Goal: Information Seeking & Learning: Check status

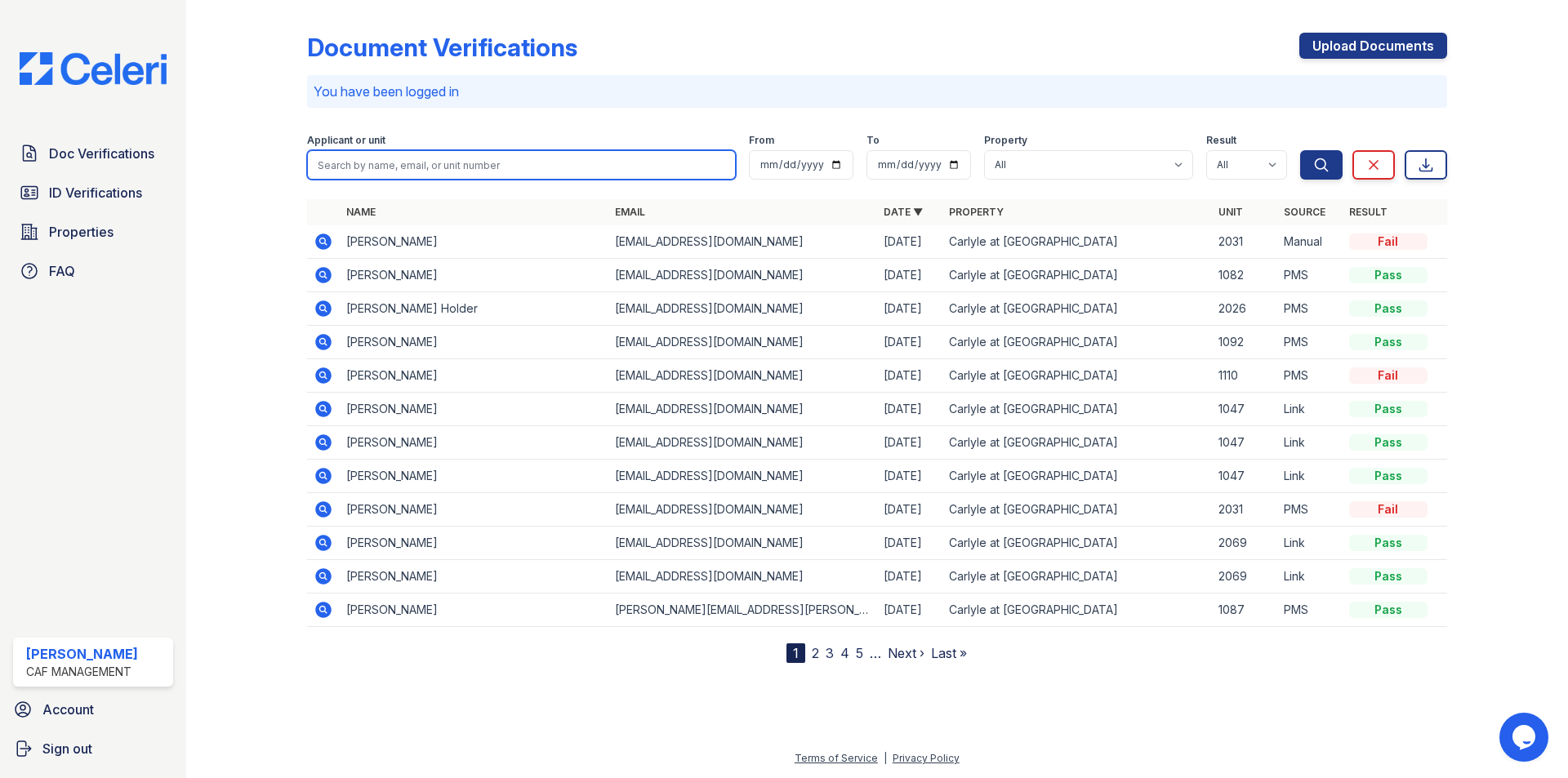
click at [446, 167] on input "search" at bounding box center [521, 165] width 428 height 30
type input "toy"
click at [1300, 151] on button "Search" at bounding box center [1321, 165] width 43 height 30
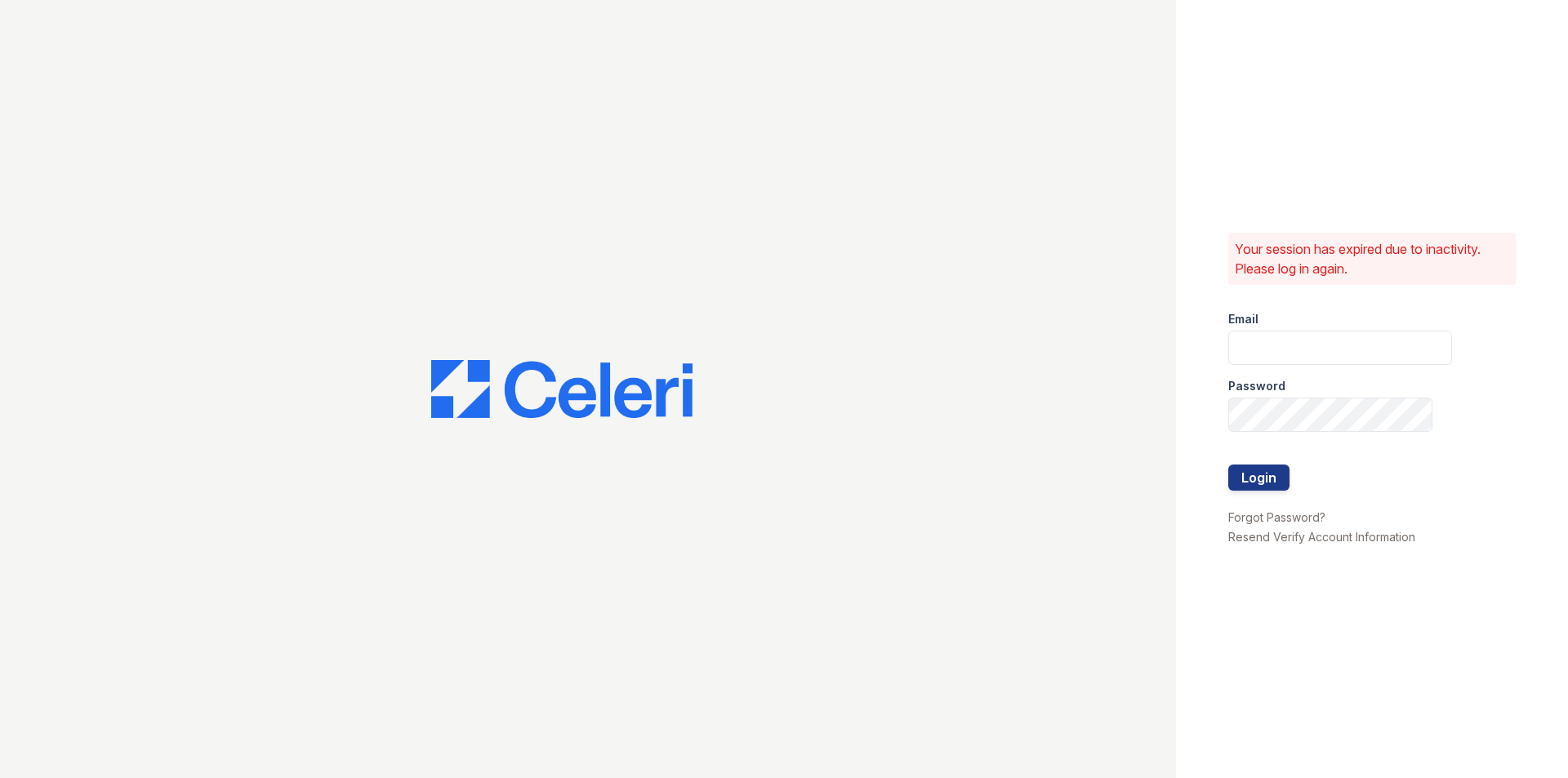
type input "carlylesouth2@cafmanagement.com"
click at [1261, 474] on button "Login" at bounding box center [1259, 477] width 61 height 26
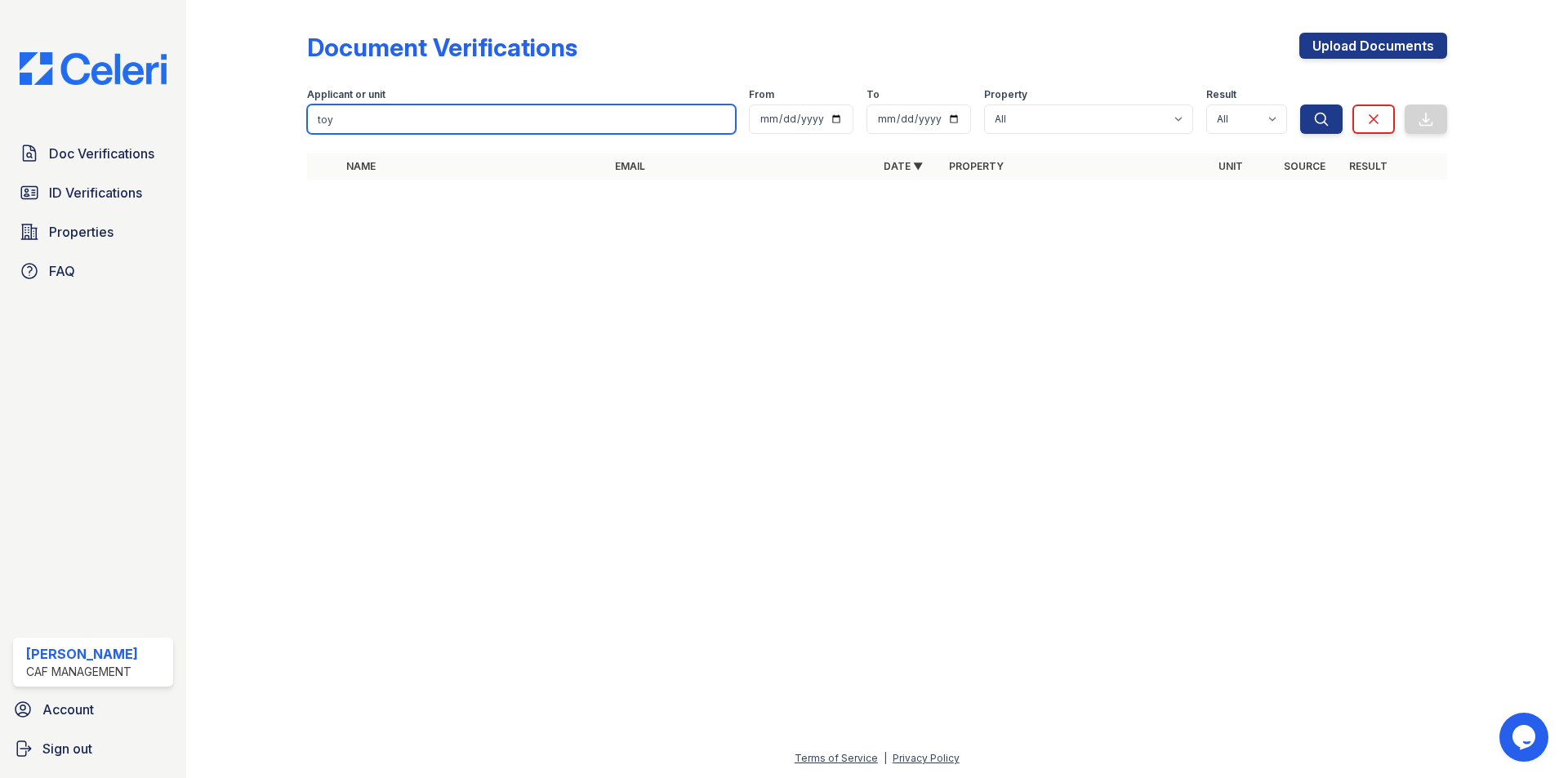
click at [328, 117] on input "toy" at bounding box center [521, 119] width 428 height 30
type input "toiy"
click at [1300, 105] on button "Search" at bounding box center [1321, 119] width 43 height 30
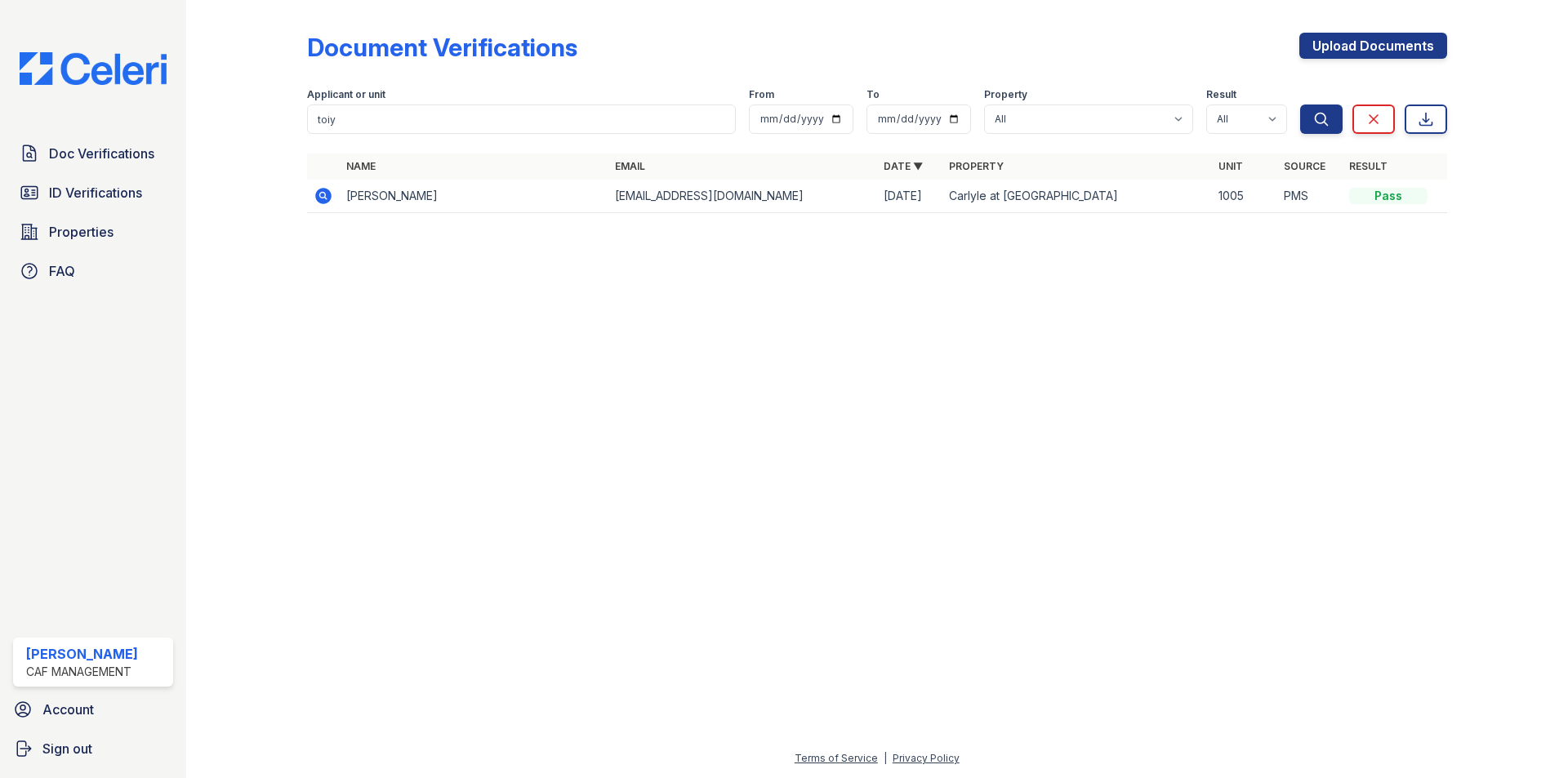
click at [434, 196] on td "Toiyshia Morgan" at bounding box center [474, 195] width 269 height 33
click at [324, 197] on icon at bounding box center [323, 195] width 20 height 20
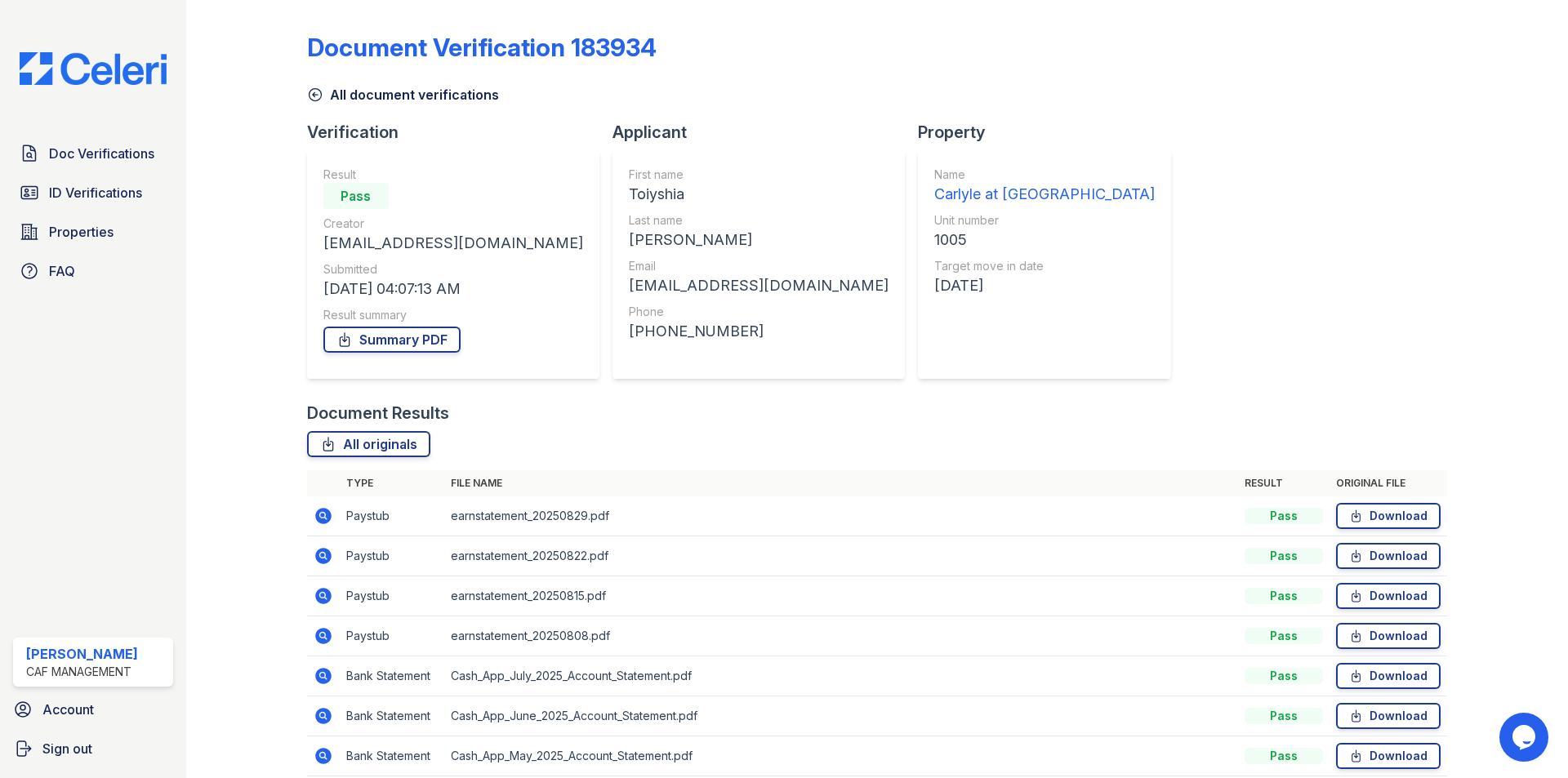
drag, startPoint x: 612, startPoint y: 194, endPoint x: 541, endPoint y: 201, distance: 71.3
click at [612, 201] on div "First name [GEOGRAPHIC_DATA] Last name [PERSON_NAME] Email [EMAIL_ADDRESS][DOMA…" at bounding box center [758, 265] width 293 height 229
copy div "Toiyshia"
click at [87, 187] on span "ID Verifications" at bounding box center [95, 193] width 93 height 20
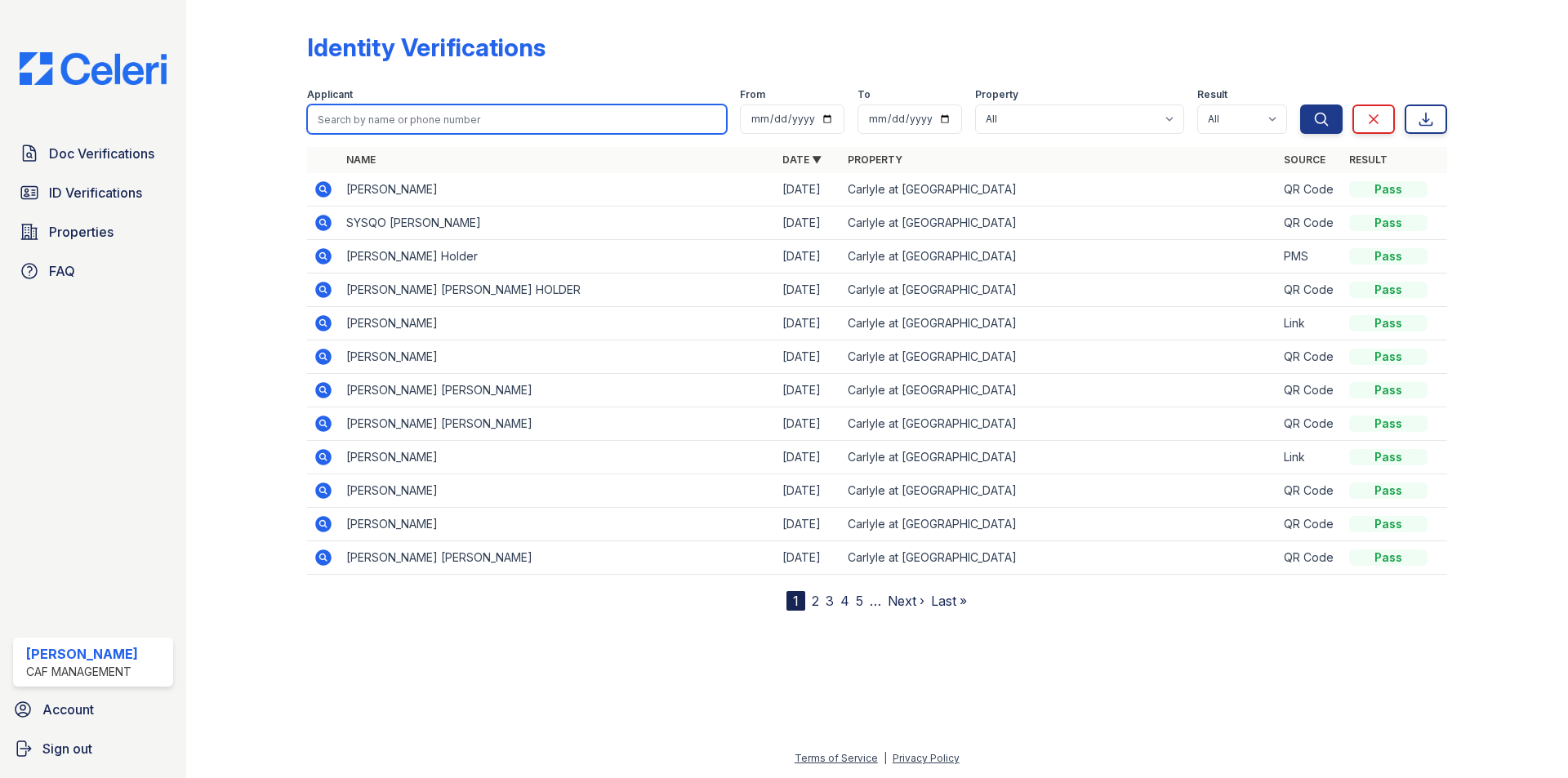
click at [505, 121] on input "search" at bounding box center [517, 119] width 420 height 30
paste input "Toiyshia"
type input "Toiyshia"
click at [1300, 105] on button "Search" at bounding box center [1321, 119] width 43 height 30
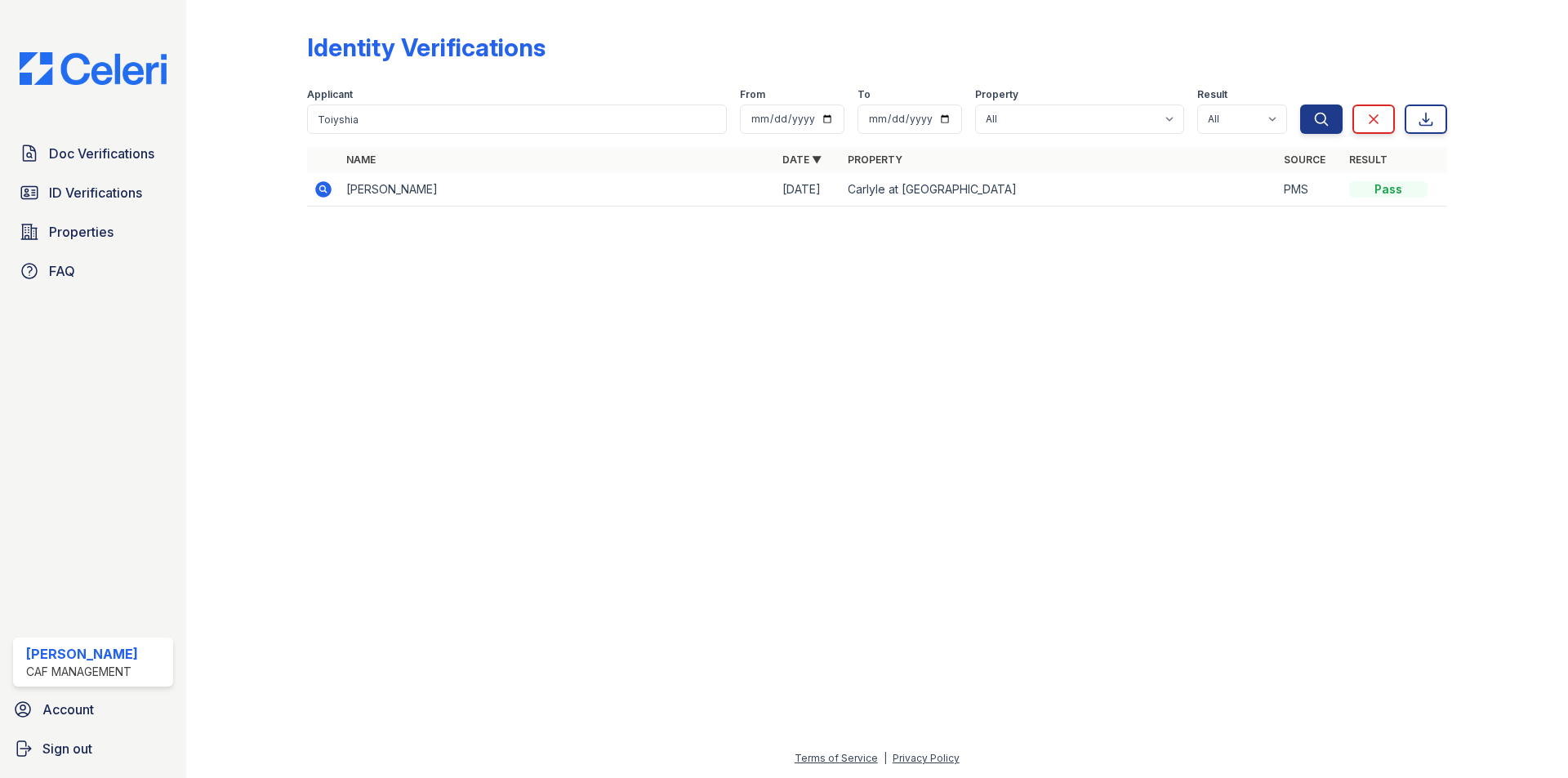
click at [357, 185] on td "[PERSON_NAME]" at bounding box center [557, 190] width 436 height 33
click at [315, 190] on icon at bounding box center [323, 189] width 20 height 20
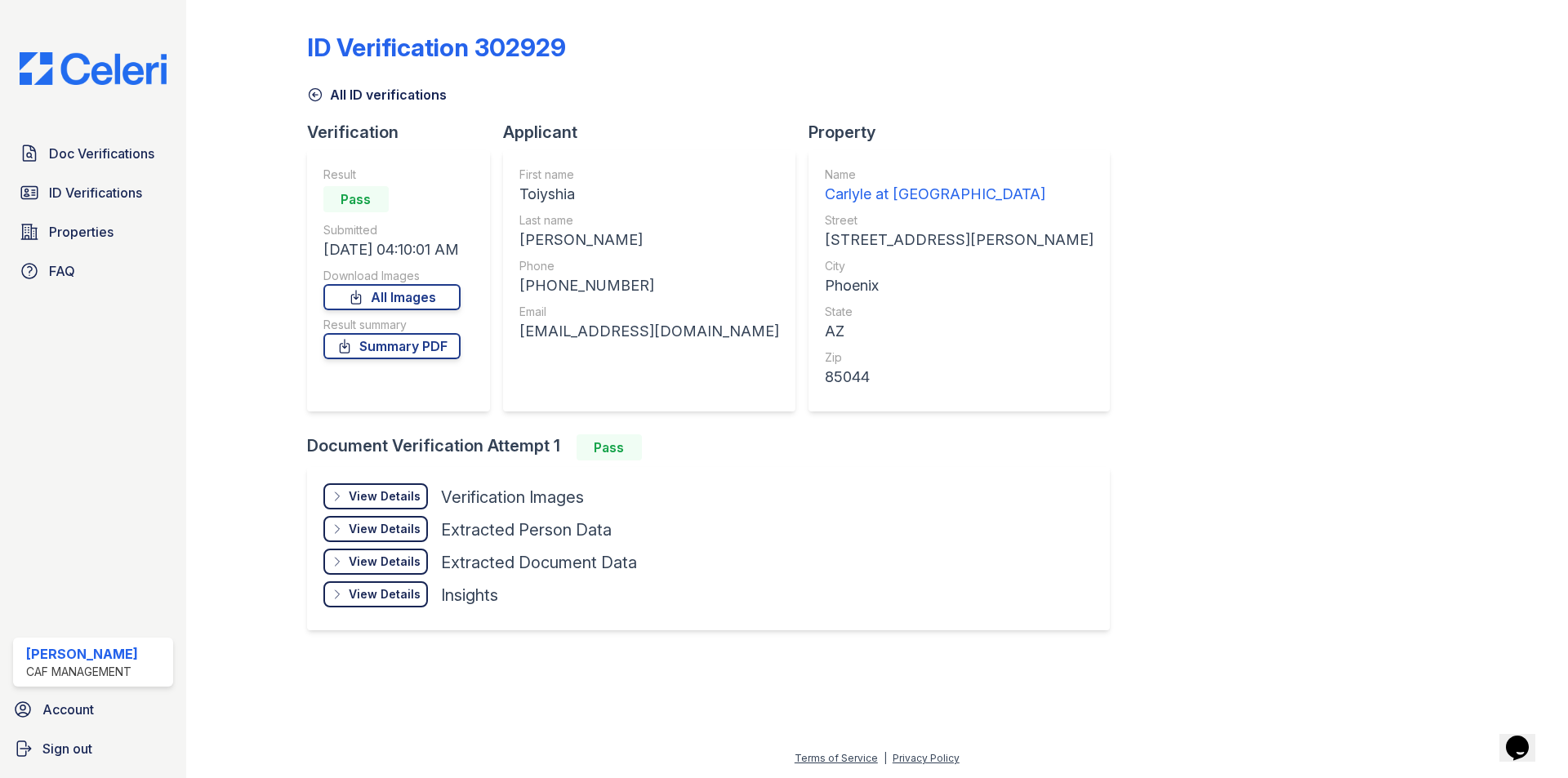
drag, startPoint x: 131, startPoint y: 372, endPoint x: 77, endPoint y: 213, distance: 167.9
click at [134, 368] on div "Doc Verifications ID Verifications Properties FAQ [PERSON_NAME] CAF Management …" at bounding box center [93, 389] width 186 height 778
click at [54, 111] on div "Doc Verifications ID Verifications Properties FAQ [PERSON_NAME] CAF Management …" at bounding box center [93, 389] width 186 height 778
click at [61, 148] on span "Doc Verifications" at bounding box center [101, 154] width 105 height 20
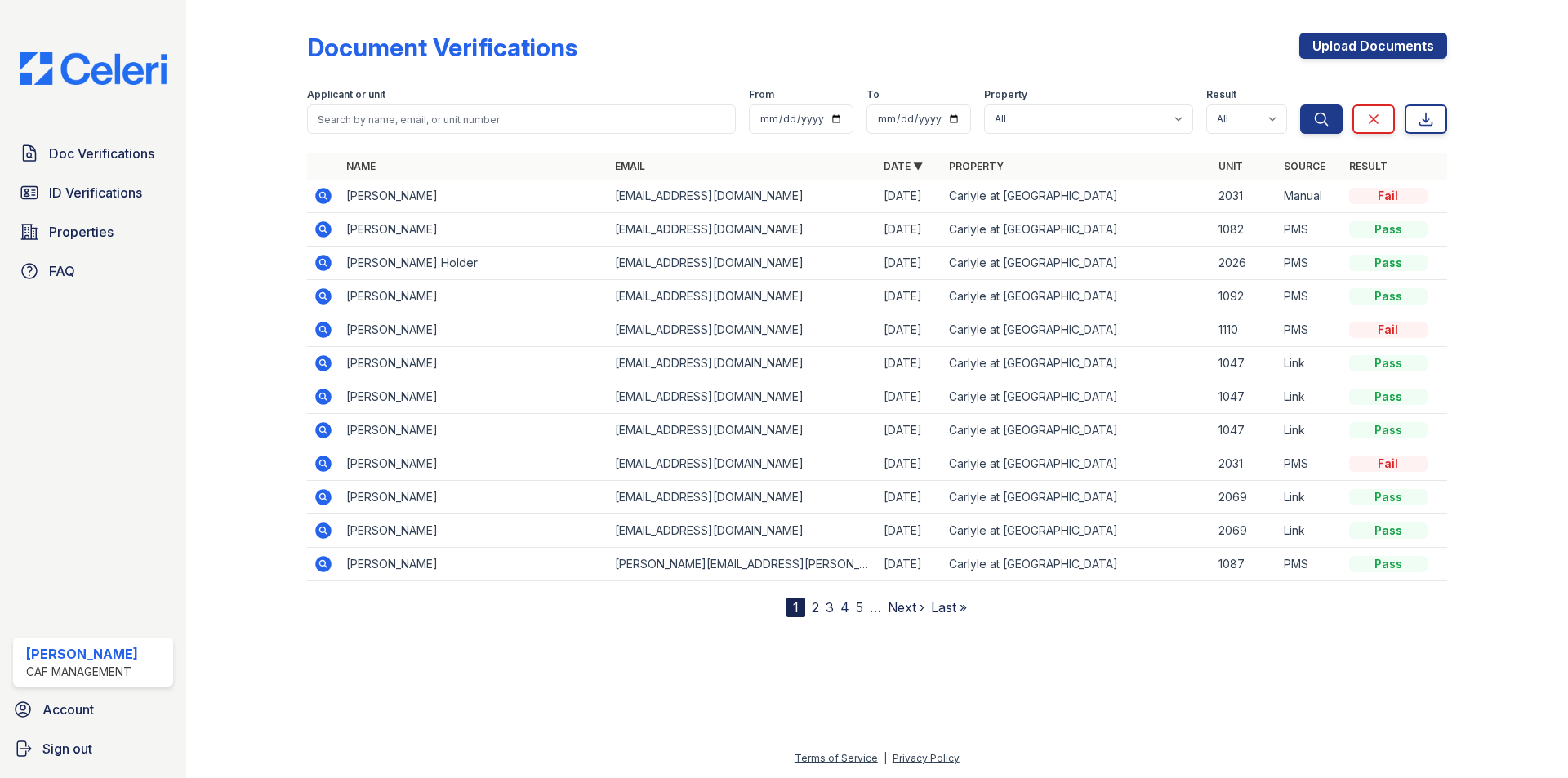
click at [227, 331] on div at bounding box center [259, 312] width 94 height 610
click at [72, 197] on span "ID Verifications" at bounding box center [95, 193] width 93 height 20
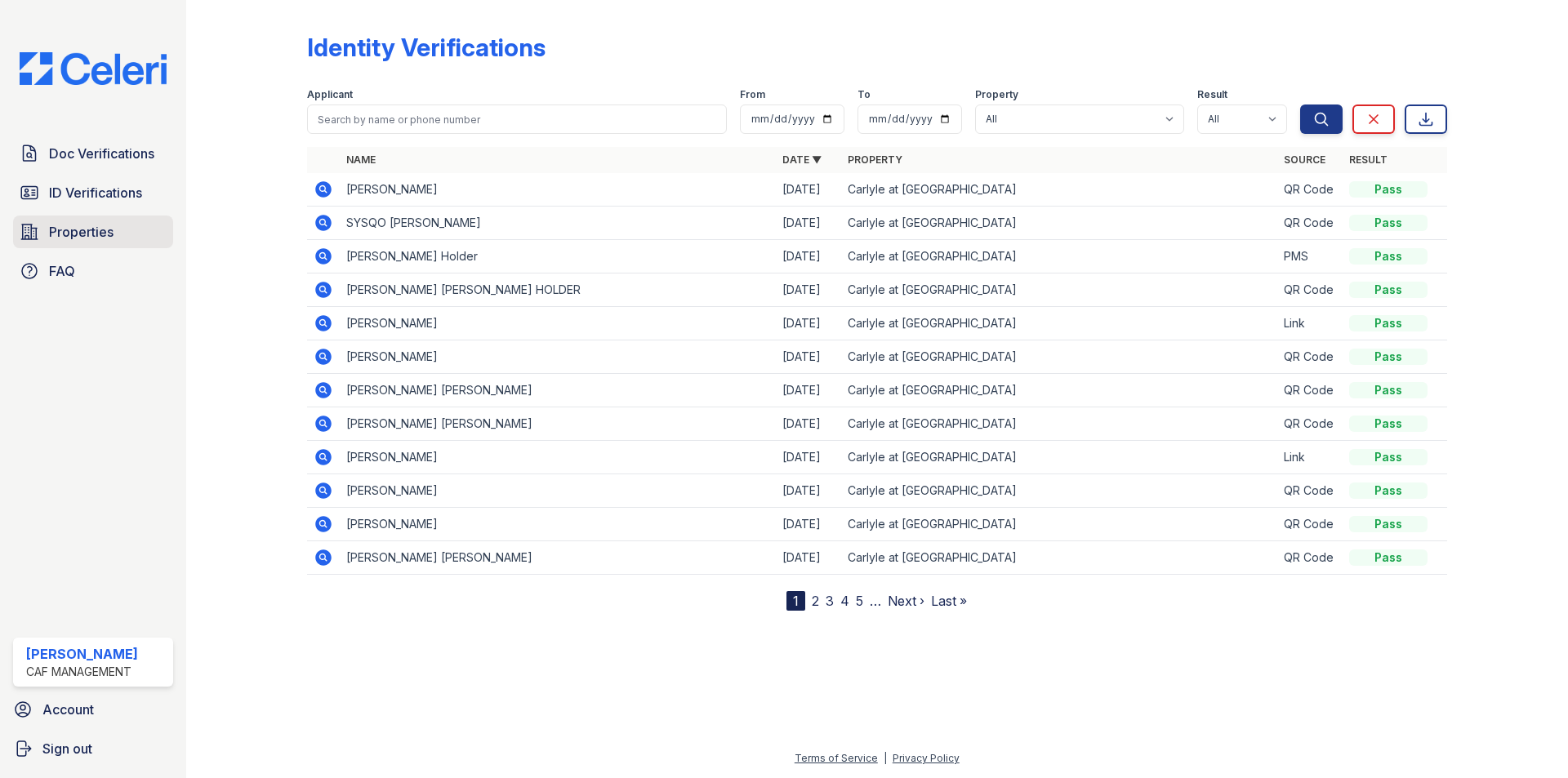
click at [82, 237] on span "Properties" at bounding box center [81, 232] width 65 height 20
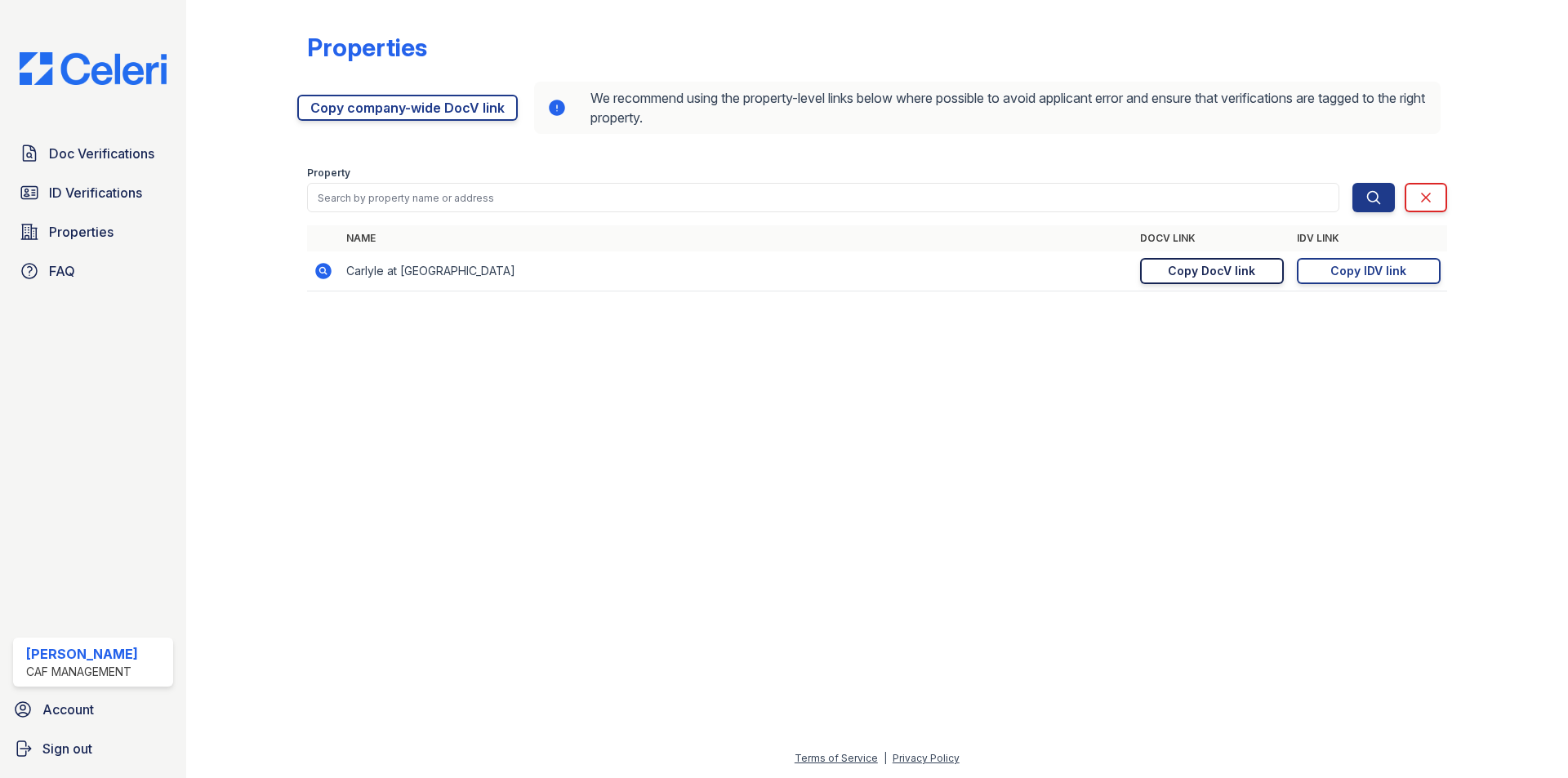
click at [1200, 272] on div "Copy DocV link" at bounding box center [1211, 271] width 88 height 16
click at [107, 163] on span "Doc Verifications" at bounding box center [101, 154] width 105 height 20
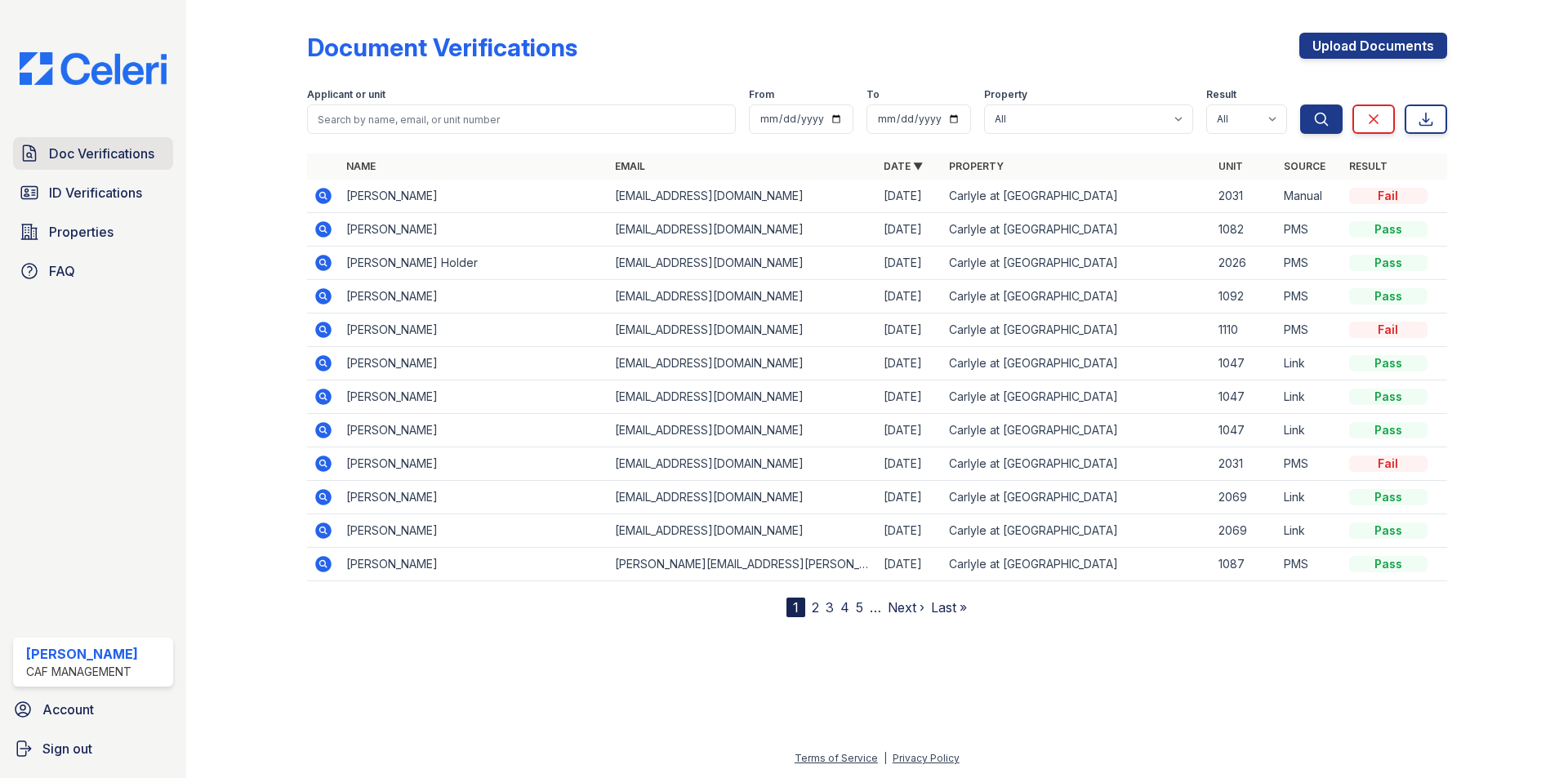
click at [116, 157] on span "Doc Verifications" at bounding box center [101, 154] width 105 height 20
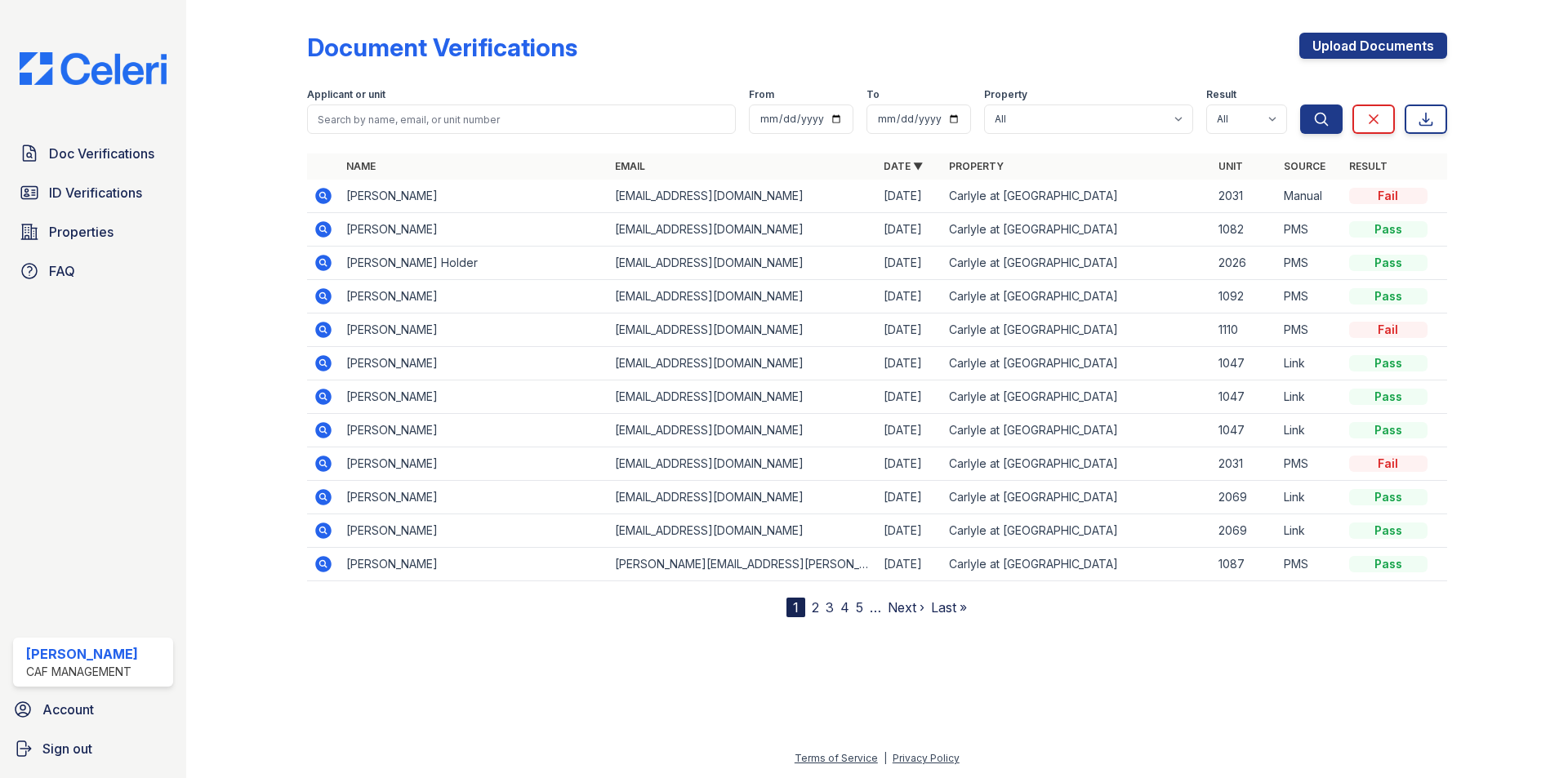
click at [116, 157] on span "Doc Verifications" at bounding box center [101, 154] width 105 height 20
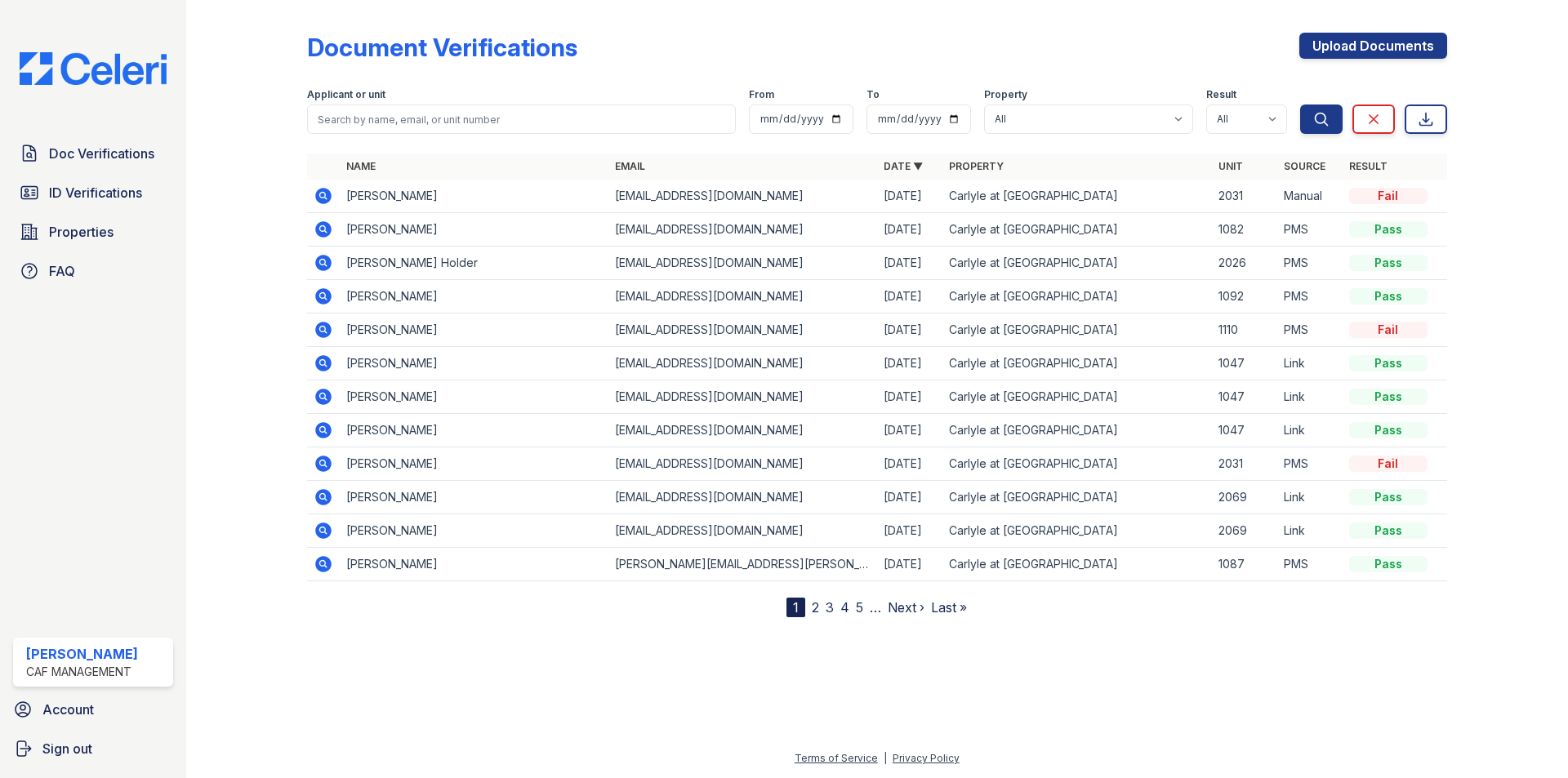
click at [116, 157] on span "Doc Verifications" at bounding box center [101, 154] width 105 height 20
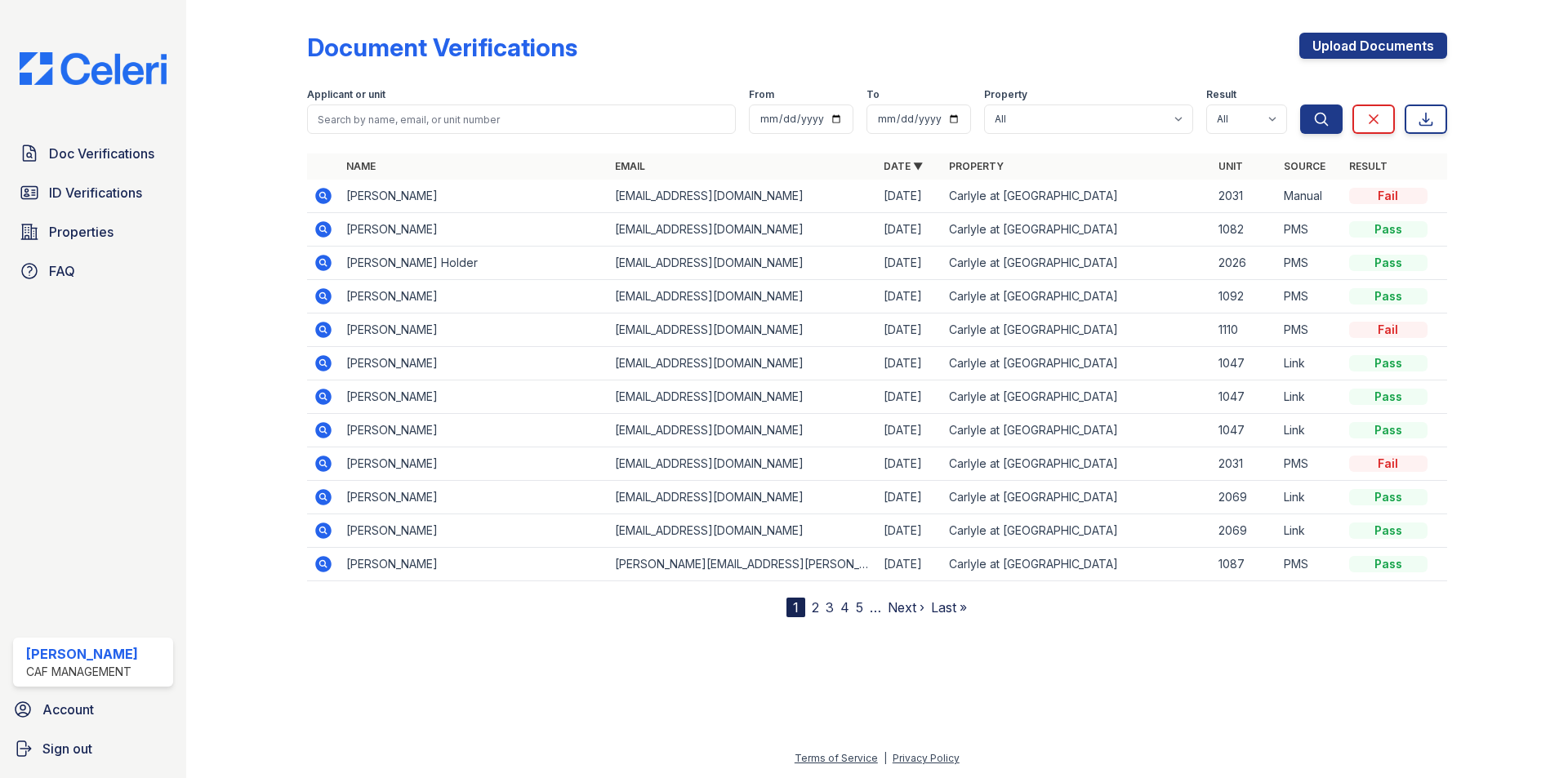
click at [116, 157] on span "Doc Verifications" at bounding box center [101, 154] width 105 height 20
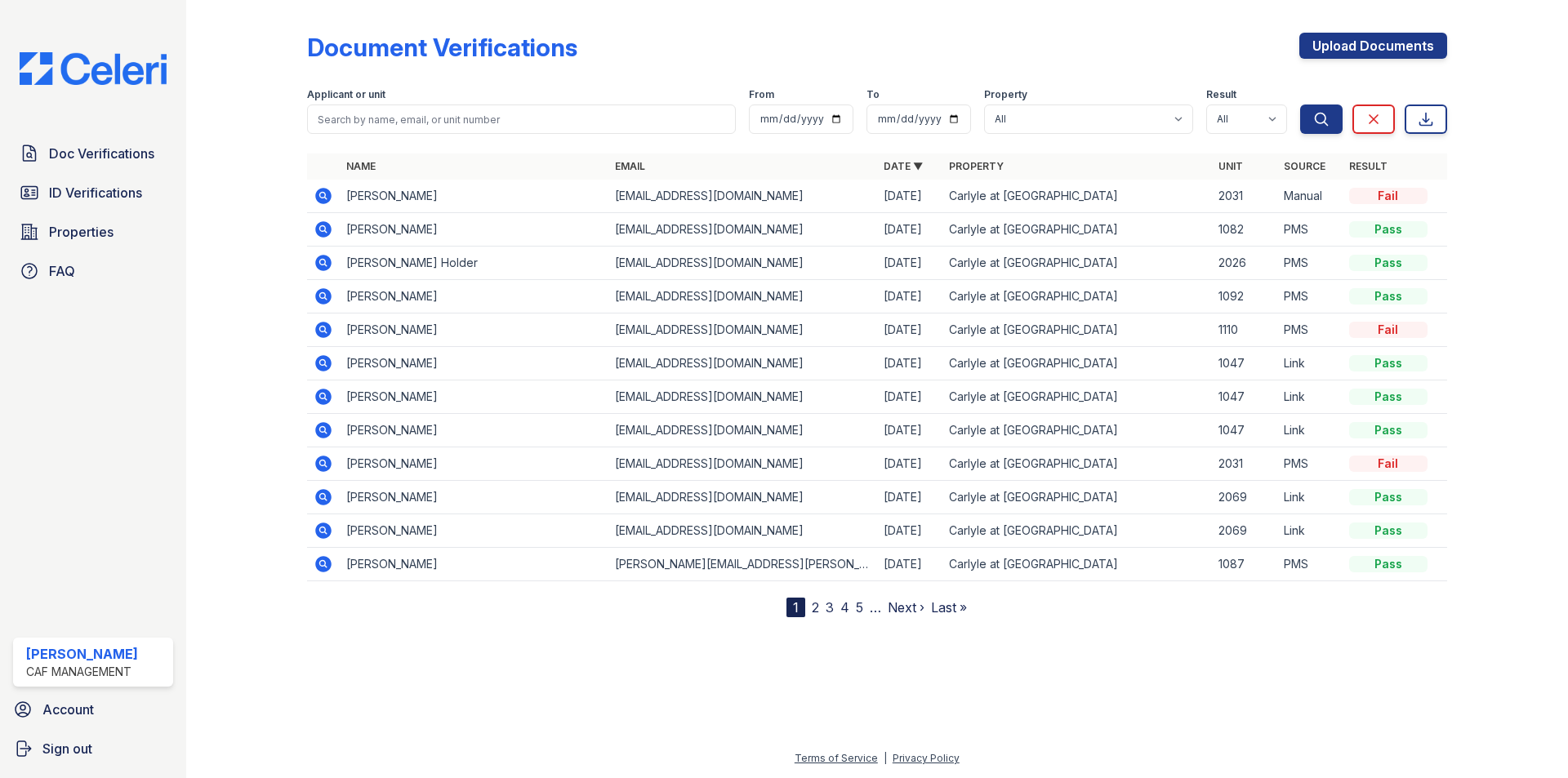
click at [116, 157] on span "Doc Verifications" at bounding box center [101, 154] width 105 height 20
click at [87, 146] on span "Doc Verifications" at bounding box center [101, 154] width 105 height 20
click at [89, 144] on span "Doc Verifications" at bounding box center [101, 154] width 105 height 20
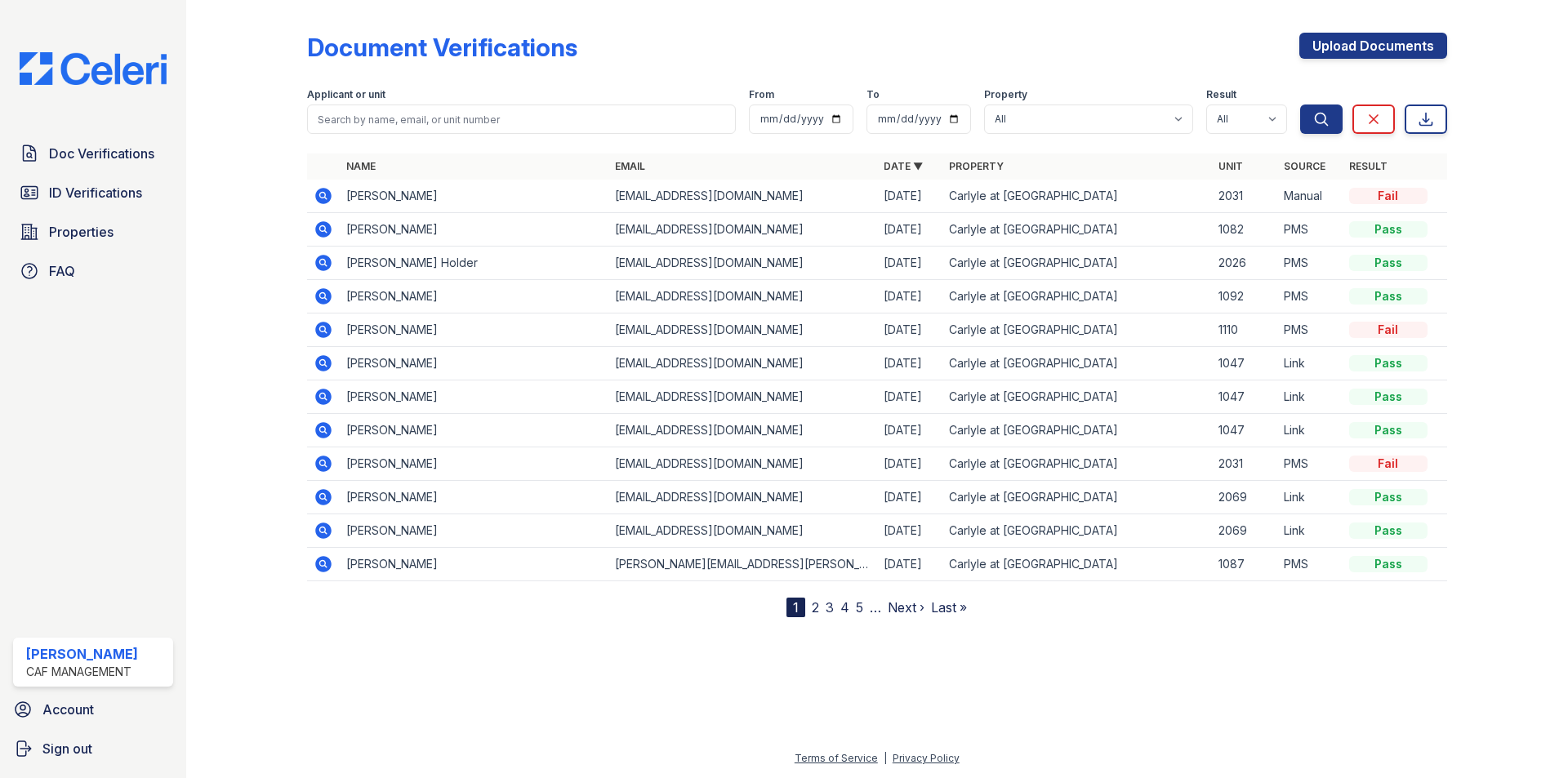
click at [89, 144] on span "Doc Verifications" at bounding box center [101, 154] width 105 height 20
click at [89, 145] on span "Doc Verifications" at bounding box center [101, 154] width 105 height 20
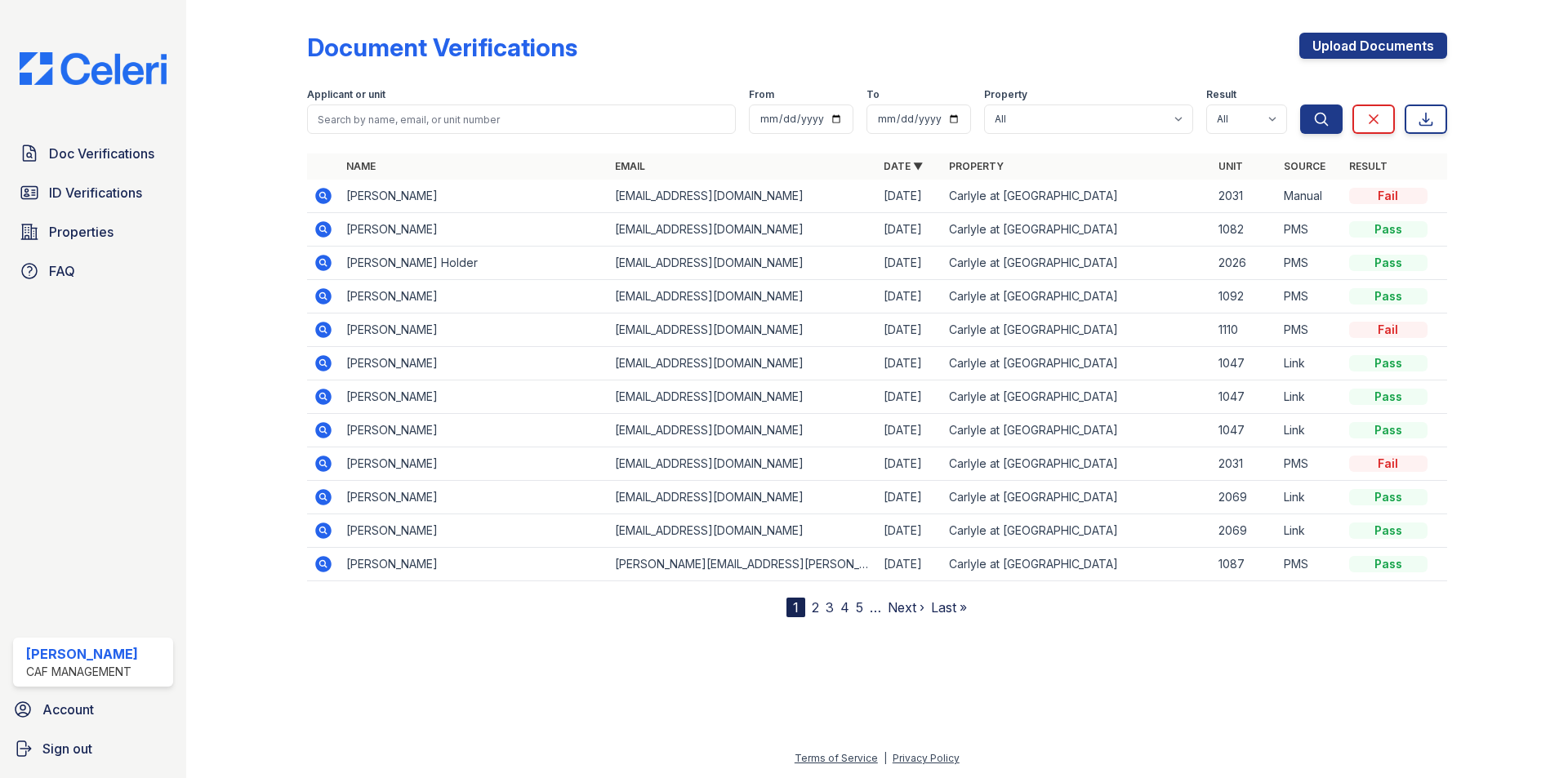
click at [89, 145] on span "Doc Verifications" at bounding box center [101, 154] width 105 height 20
click at [111, 158] on span "Doc Verifications" at bounding box center [101, 154] width 105 height 20
click at [141, 160] on span "Doc Verifications" at bounding box center [101, 154] width 105 height 20
click at [141, 159] on span "Doc Verifications" at bounding box center [101, 154] width 105 height 20
